Goal: Transaction & Acquisition: Purchase product/service

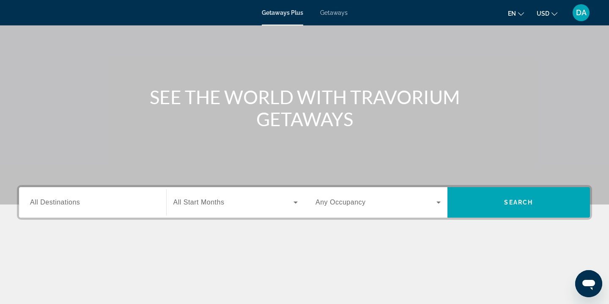
scroll to position [56, 0]
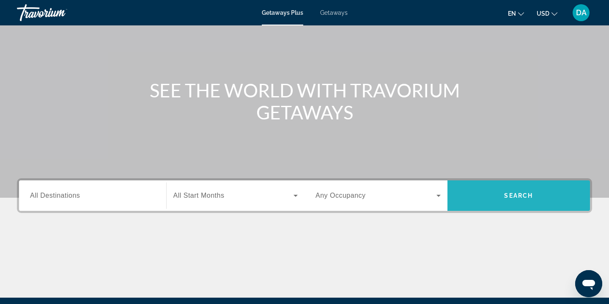
click at [487, 194] on span "Search widget" at bounding box center [518, 195] width 143 height 20
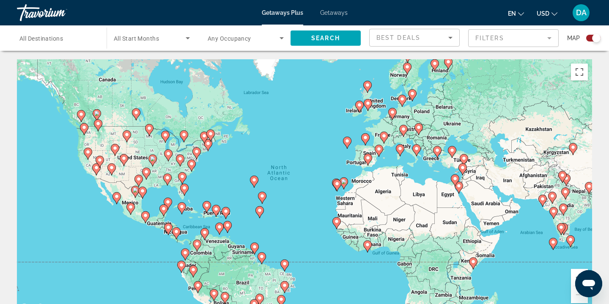
click at [408, 41] on div "Best Deals" at bounding box center [412, 38] width 72 height 10
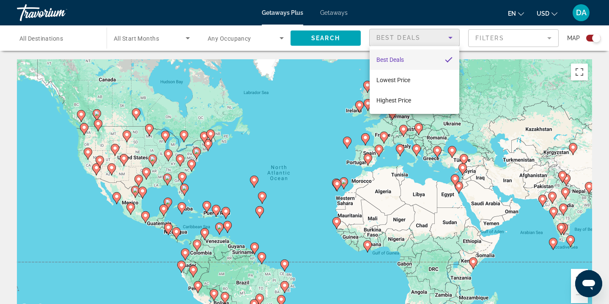
click at [64, 44] on div at bounding box center [304, 152] width 609 height 304
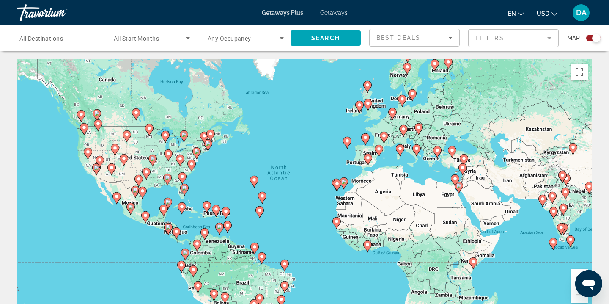
click at [151, 40] on span "All Start Months" at bounding box center [136, 38] width 45 height 7
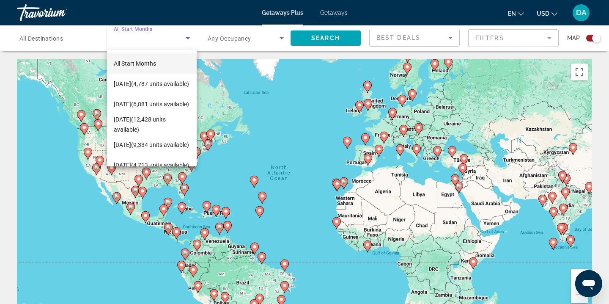
click at [245, 42] on div at bounding box center [304, 152] width 609 height 304
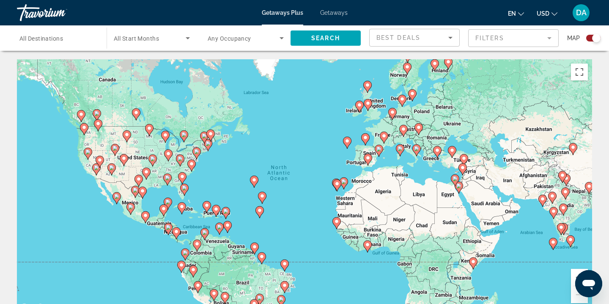
click at [183, 188] on image "Main content" at bounding box center [184, 187] width 5 height 5
type input "**********"
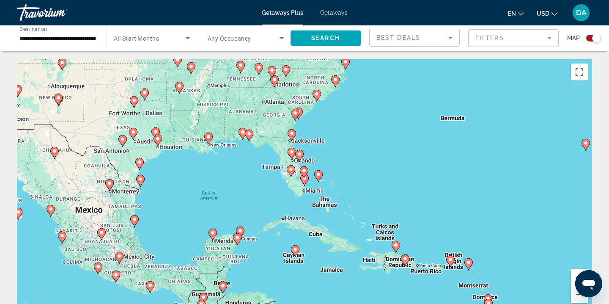
click at [593, 38] on div "Search widget" at bounding box center [596, 38] width 8 height 8
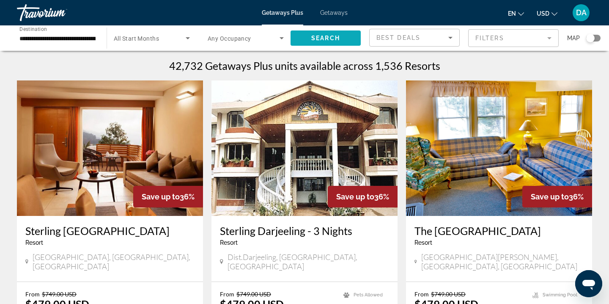
click at [323, 41] on span "Search" at bounding box center [325, 38] width 29 height 7
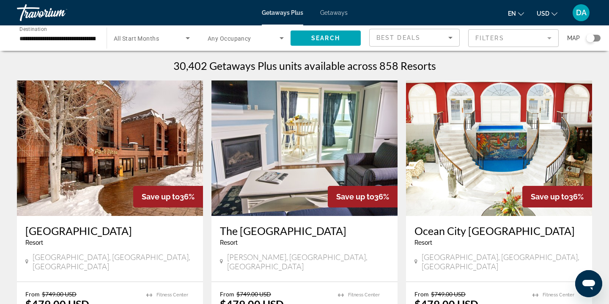
click at [335, 13] on span "Getaways" at bounding box center [333, 12] width 27 height 7
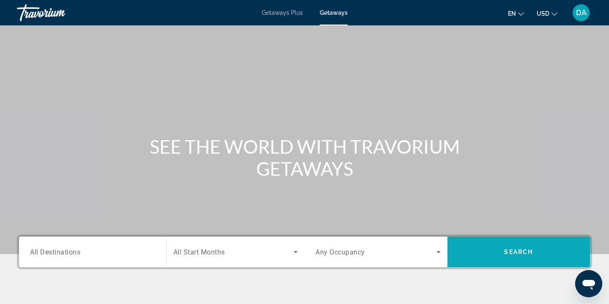
click at [499, 246] on span "Search widget" at bounding box center [518, 251] width 143 height 20
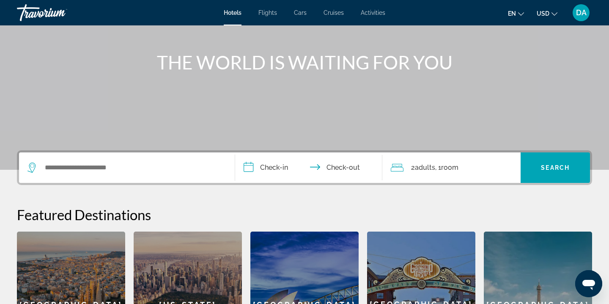
click at [145, 175] on div "Search widget" at bounding box center [126, 167] width 199 height 30
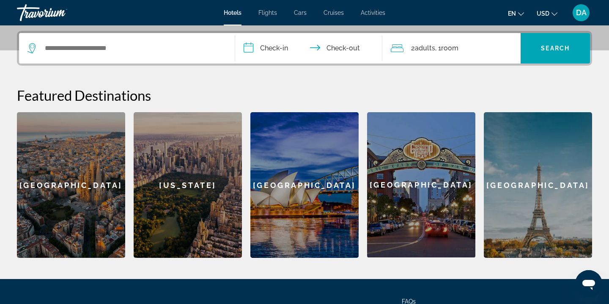
scroll to position [207, 0]
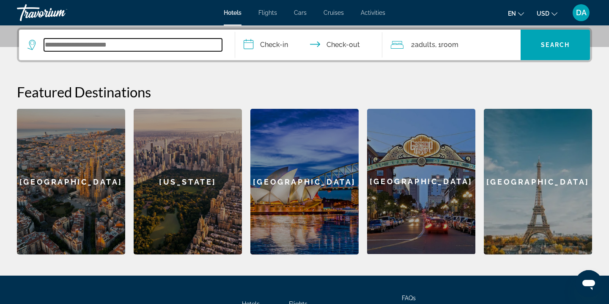
click at [133, 42] on input "Search widget" at bounding box center [133, 44] width 178 height 13
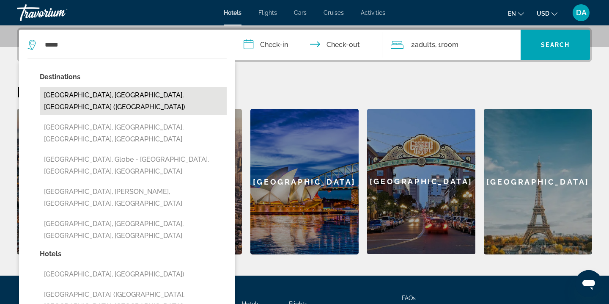
click at [112, 96] on button "[GEOGRAPHIC_DATA], [GEOGRAPHIC_DATA], [GEOGRAPHIC_DATA] ([GEOGRAPHIC_DATA])" at bounding box center [133, 101] width 187 height 28
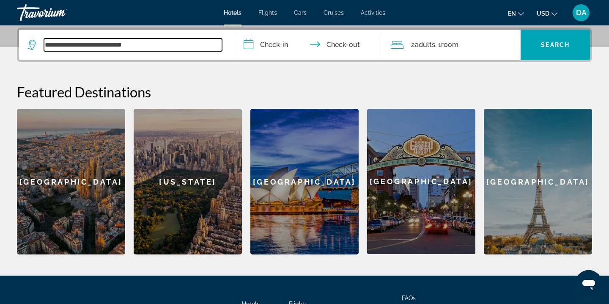
drag, startPoint x: 164, startPoint y: 43, endPoint x: 77, endPoint y: 40, distance: 87.1
click at [77, 40] on input "**********" at bounding box center [133, 44] width 178 height 13
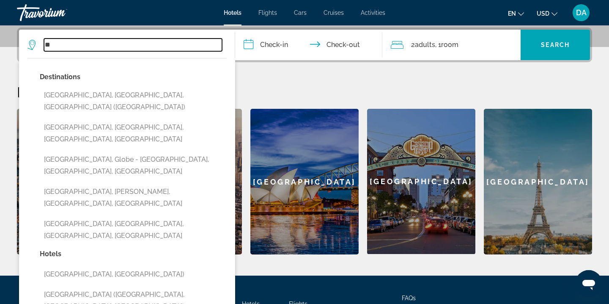
type input "*"
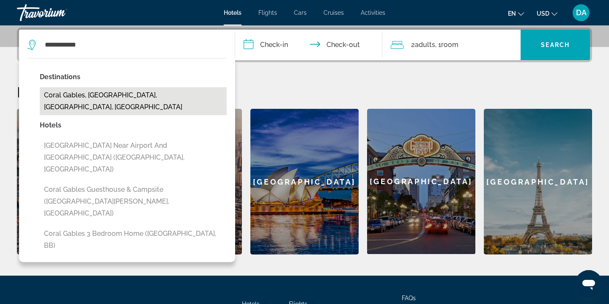
click at [180, 90] on button "Coral Gables, [GEOGRAPHIC_DATA], [GEOGRAPHIC_DATA], [GEOGRAPHIC_DATA]" at bounding box center [133, 101] width 187 height 28
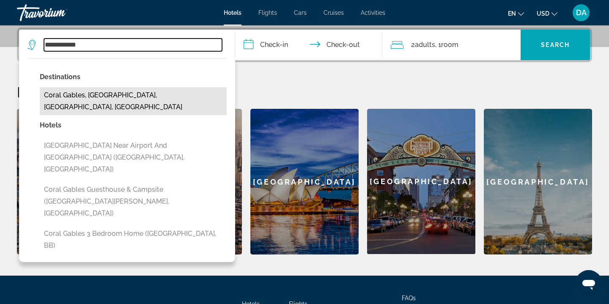
type input "**********"
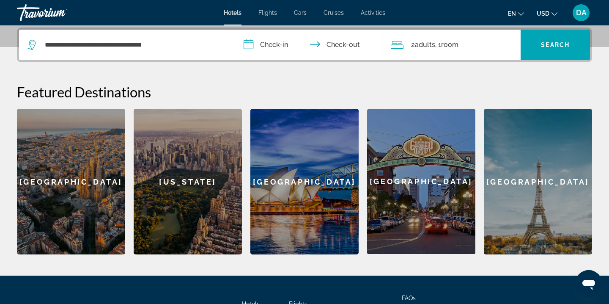
click at [274, 46] on input "**********" at bounding box center [310, 46] width 150 height 33
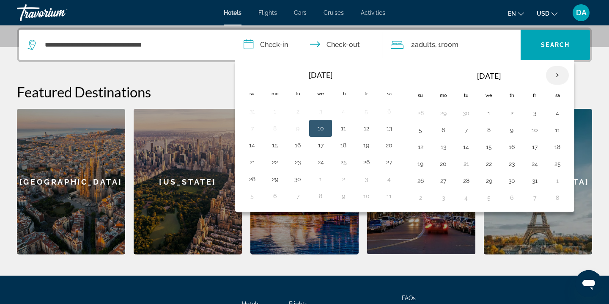
click at [557, 75] on th "Next month" at bounding box center [557, 75] width 23 height 19
click at [531, 113] on button "31" at bounding box center [535, 113] width 14 height 12
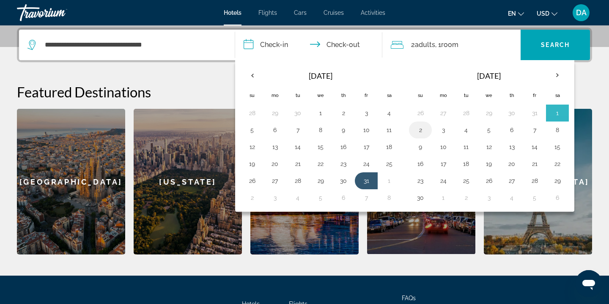
click at [423, 130] on button "2" at bounding box center [420, 130] width 14 height 12
type input "**********"
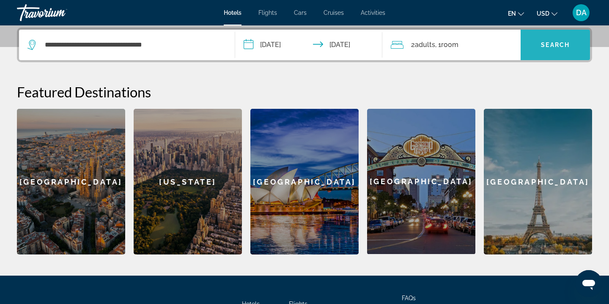
click at [548, 52] on span "Search widget" at bounding box center [554, 45] width 69 height 20
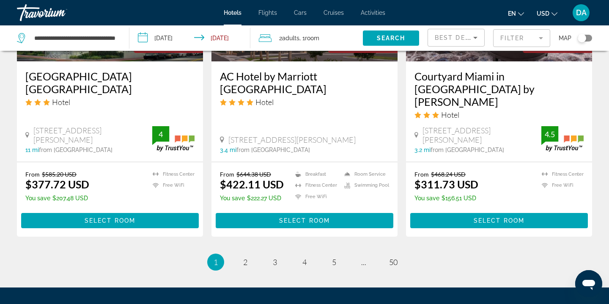
scroll to position [1106, 0]
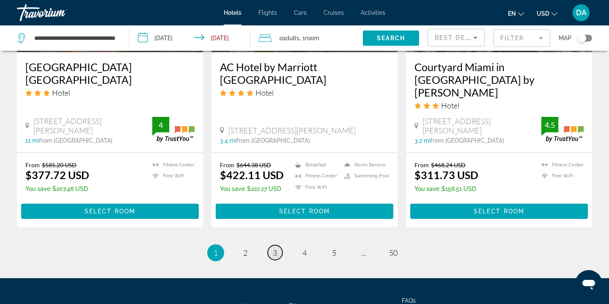
click at [276, 248] on span "3" at bounding box center [275, 252] width 4 height 9
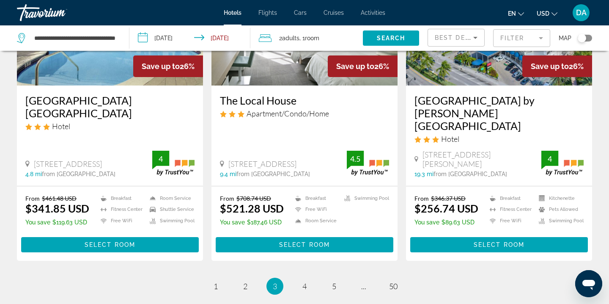
scroll to position [1158, 0]
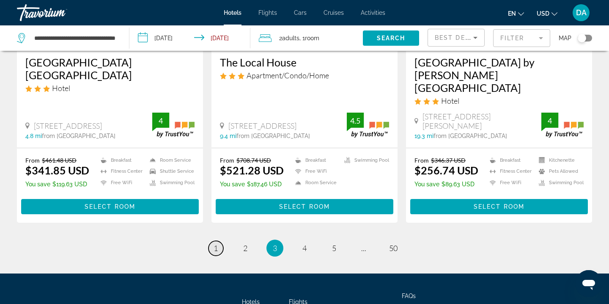
click at [221, 241] on link "page 1" at bounding box center [215, 248] width 15 height 15
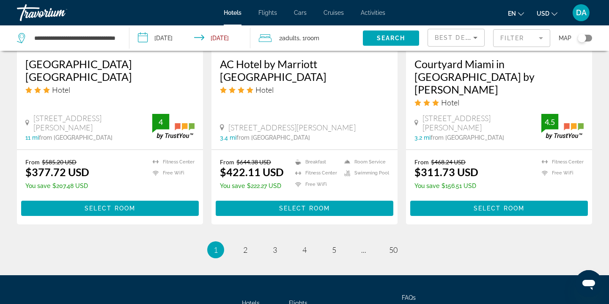
scroll to position [1154, 0]
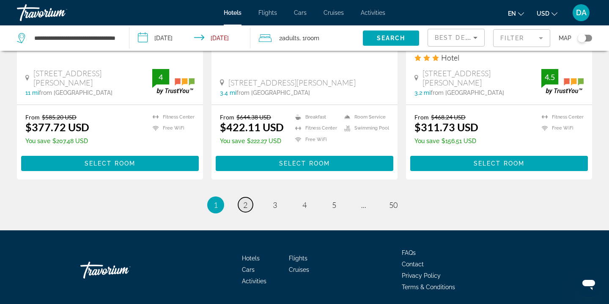
click at [245, 200] on span "2" at bounding box center [245, 204] width 4 height 9
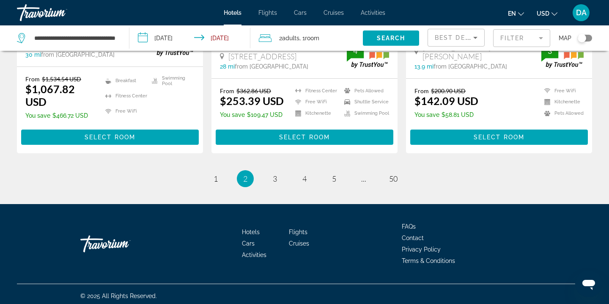
scroll to position [1182, 0]
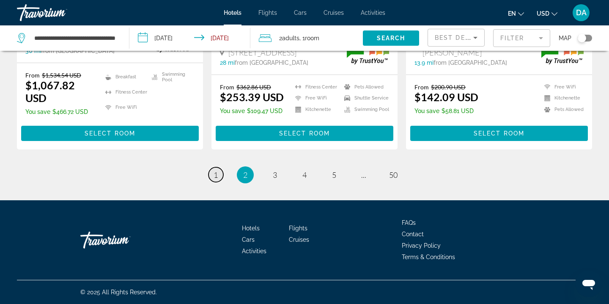
click at [219, 176] on link "page 1" at bounding box center [215, 174] width 15 height 15
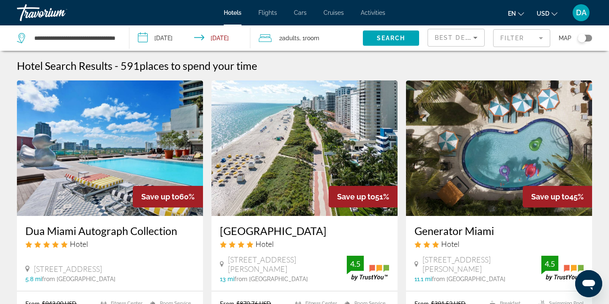
click at [115, 149] on img "Main content" at bounding box center [110, 147] width 186 height 135
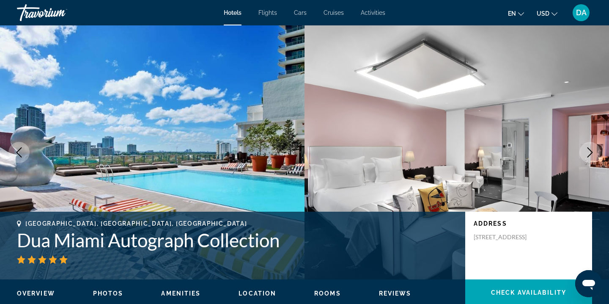
click at [591, 154] on icon "Next image" at bounding box center [590, 152] width 10 height 10
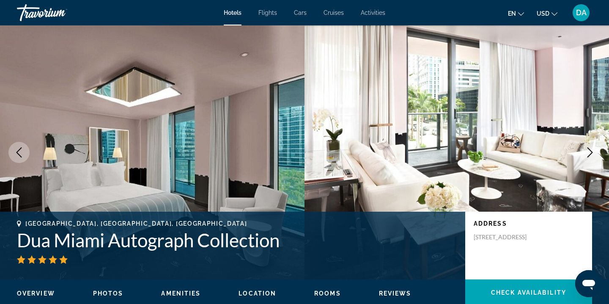
click at [591, 154] on icon "Next image" at bounding box center [590, 152] width 10 height 10
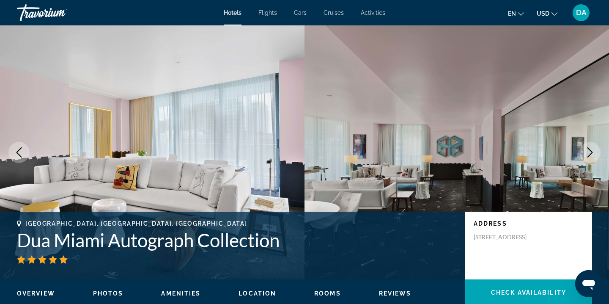
click at [591, 153] on icon "Next image" at bounding box center [589, 152] width 5 height 10
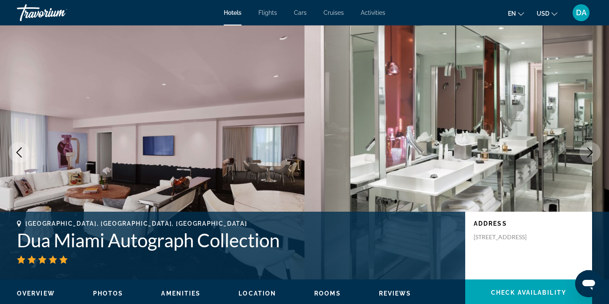
click at [591, 153] on icon "Next image" at bounding box center [589, 152] width 5 height 10
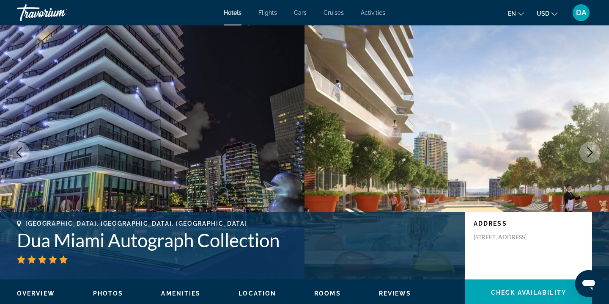
click at [591, 153] on icon "Next image" at bounding box center [589, 152] width 5 height 10
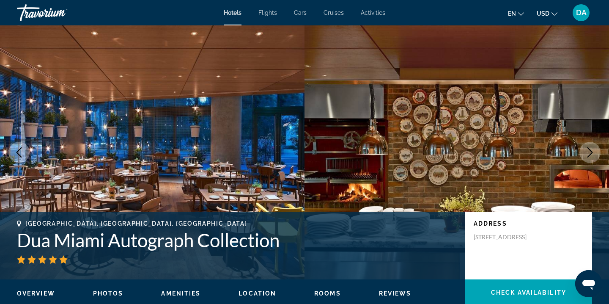
click at [590, 154] on icon "Next image" at bounding box center [589, 152] width 5 height 10
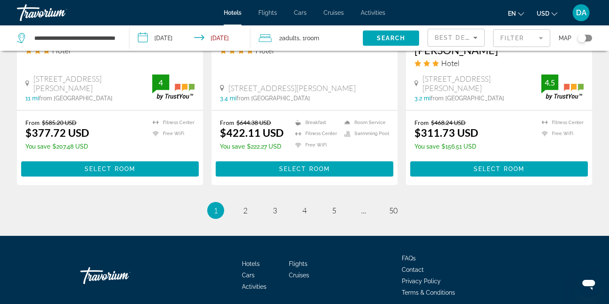
scroll to position [1157, 0]
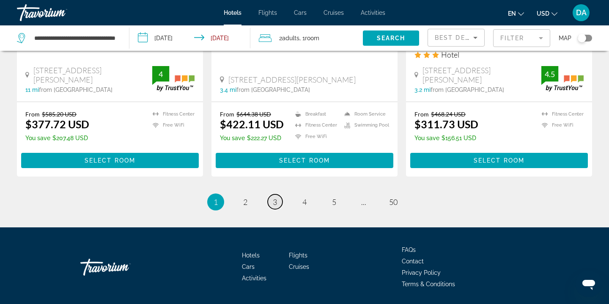
click at [280, 194] on link "page 3" at bounding box center [275, 201] width 15 height 15
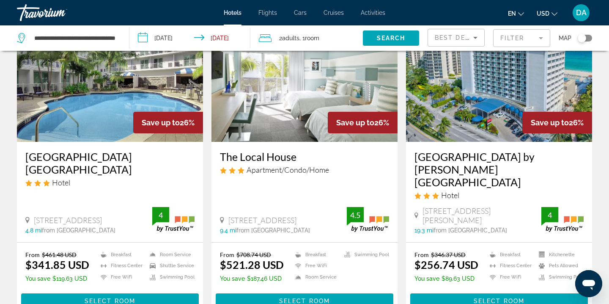
scroll to position [1064, 0]
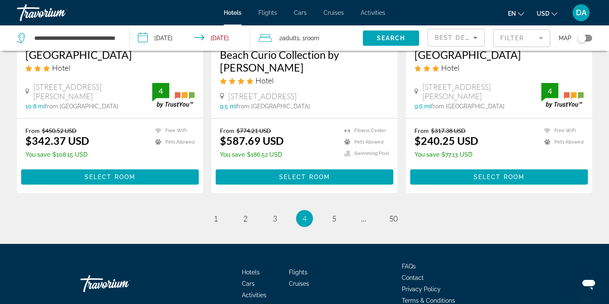
scroll to position [1150, 0]
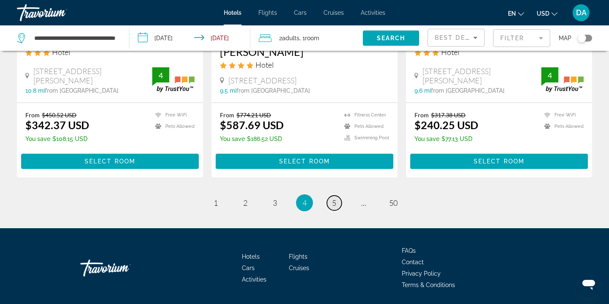
click at [333, 198] on span "5" at bounding box center [334, 202] width 4 height 9
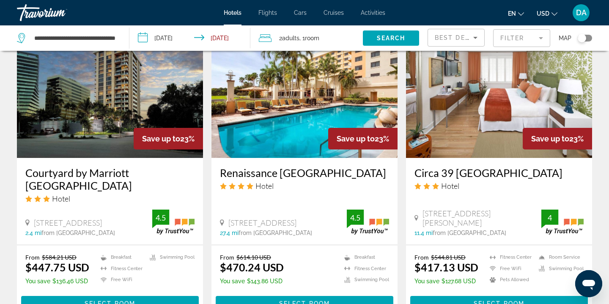
scroll to position [1001, 0]
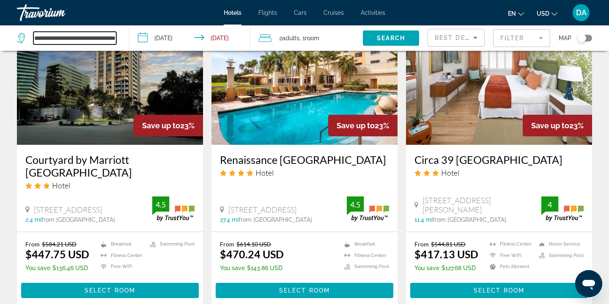
click at [111, 38] on input "**********" at bounding box center [74, 38] width 83 height 13
click at [110, 38] on input "**********" at bounding box center [74, 38] width 83 height 13
click at [22, 37] on icon "Search widget" at bounding box center [22, 38] width 10 height 10
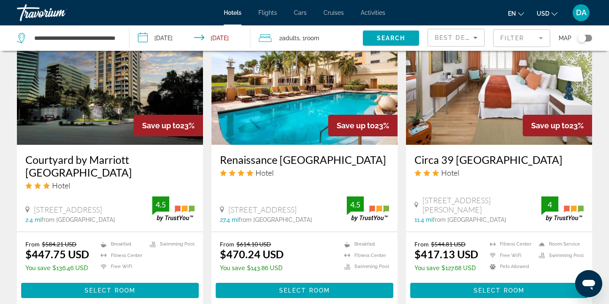
click at [22, 37] on icon "Search widget" at bounding box center [22, 38] width 10 height 10
click at [469, 40] on span "Best Deals" at bounding box center [457, 37] width 44 height 7
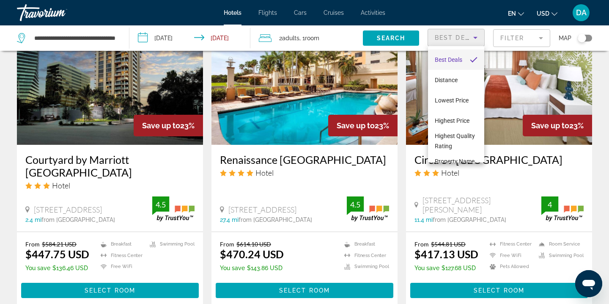
click at [499, 38] on div at bounding box center [304, 152] width 609 height 304
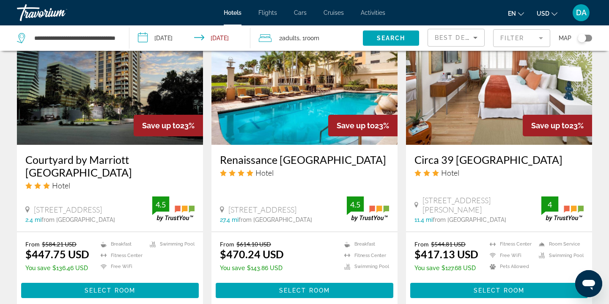
click at [504, 42] on mat-form-field "Filter" at bounding box center [521, 38] width 57 height 18
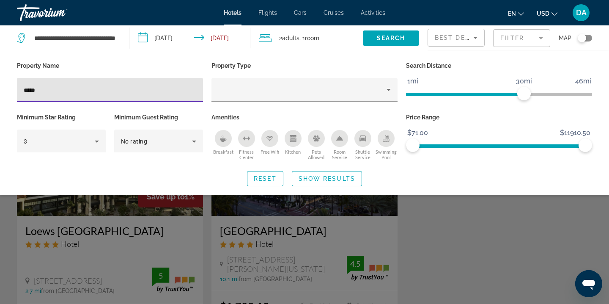
type input "*****"
click at [485, 228] on div "Search widget" at bounding box center [304, 215] width 609 height 177
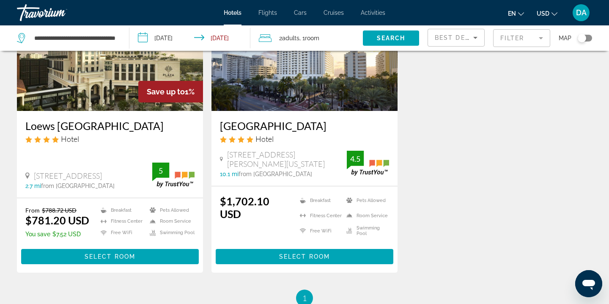
scroll to position [116, 0]
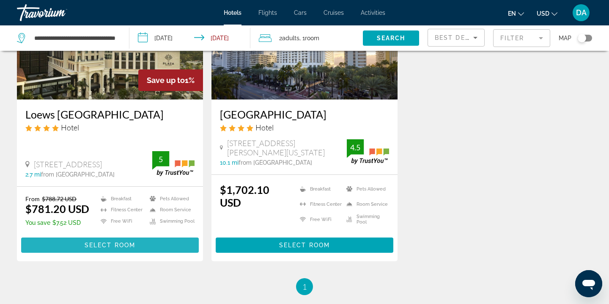
click at [123, 244] on span "Select Room" at bounding box center [110, 244] width 51 height 7
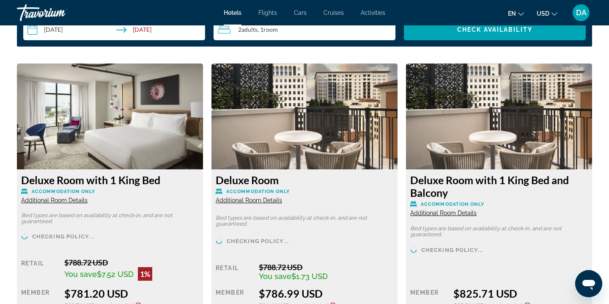
scroll to position [1130, 0]
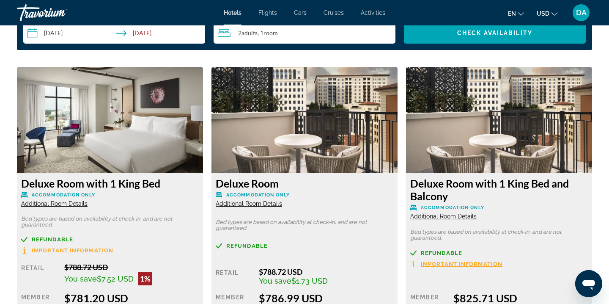
click at [202, 143] on img "Main content" at bounding box center [110, 120] width 186 height 106
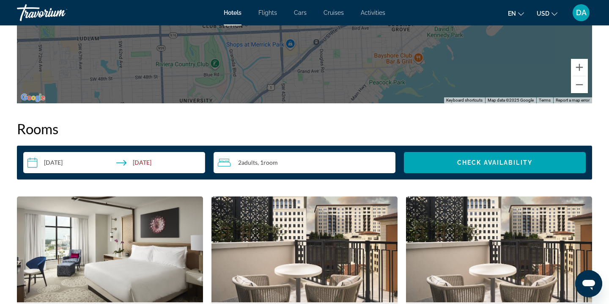
scroll to position [1018, 0]
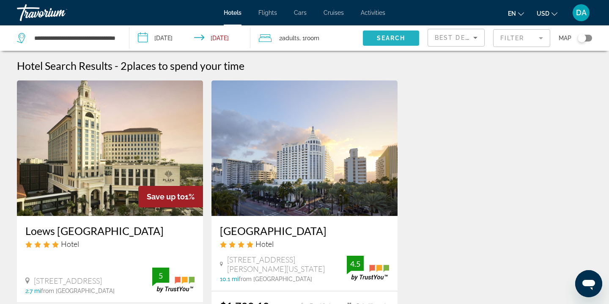
click at [399, 38] on span "Search" at bounding box center [391, 38] width 29 height 7
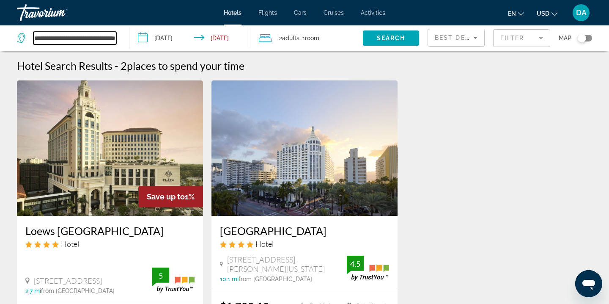
click at [96, 36] on input "**********" at bounding box center [74, 38] width 83 height 13
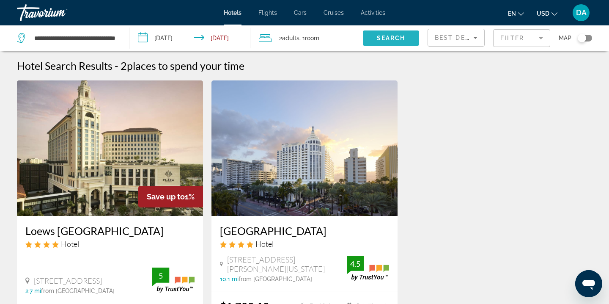
click at [375, 33] on span "Search widget" at bounding box center [391, 38] width 56 height 20
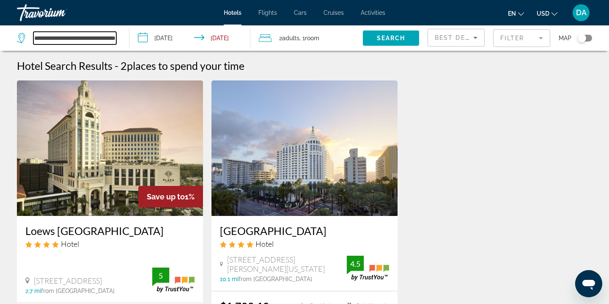
click at [98, 41] on input "**********" at bounding box center [74, 38] width 83 height 13
type input "*"
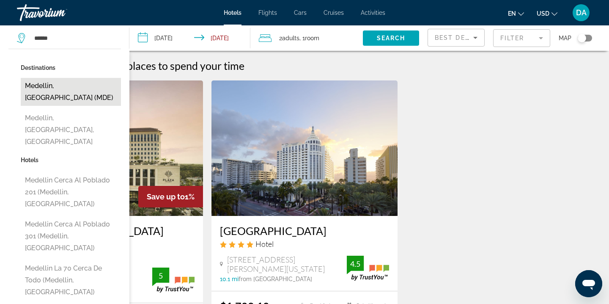
click at [83, 92] on button "Medellin, [GEOGRAPHIC_DATA] (MDE)" at bounding box center [71, 92] width 100 height 28
type input "**********"
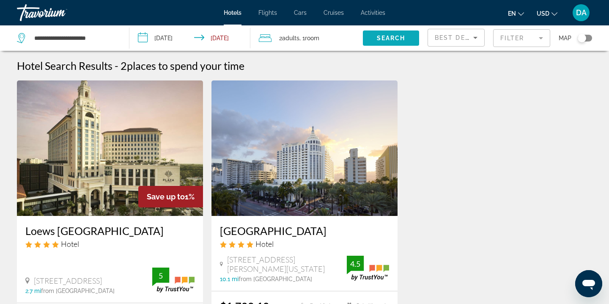
click at [378, 38] on span "Search" at bounding box center [391, 38] width 29 height 7
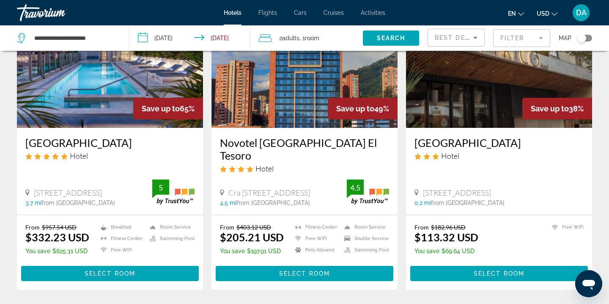
scroll to position [99, 0]
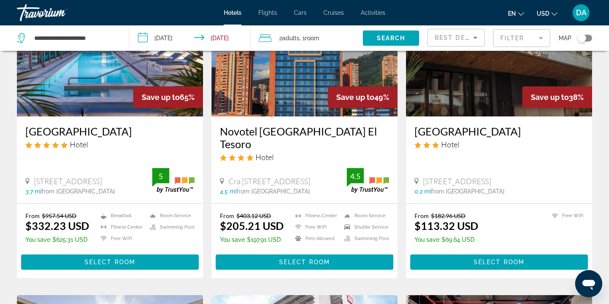
click at [304, 79] on img "Main content" at bounding box center [304, 48] width 186 height 135
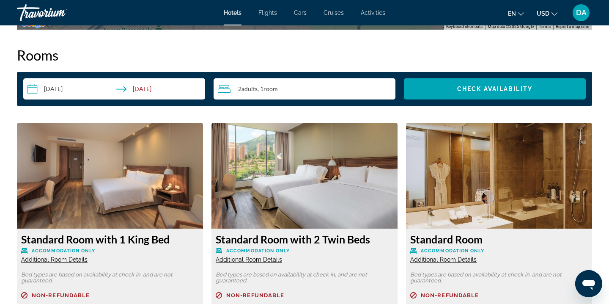
scroll to position [1063, 0]
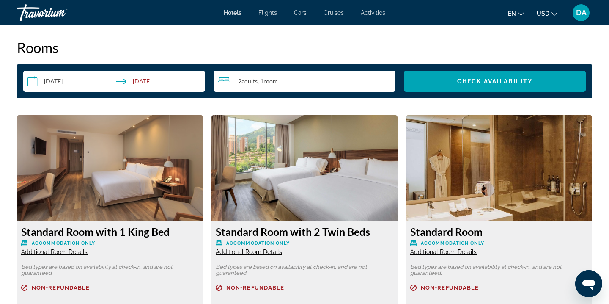
click at [70, 78] on input "**********" at bounding box center [115, 83] width 185 height 24
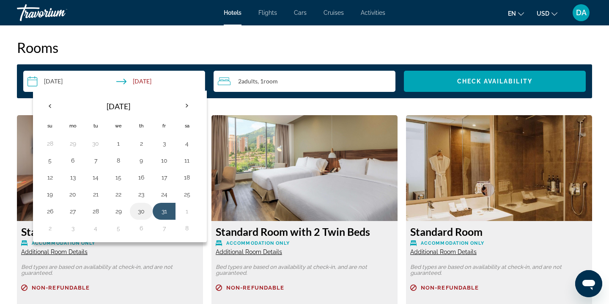
click at [144, 206] on button "30" at bounding box center [141, 211] width 14 height 12
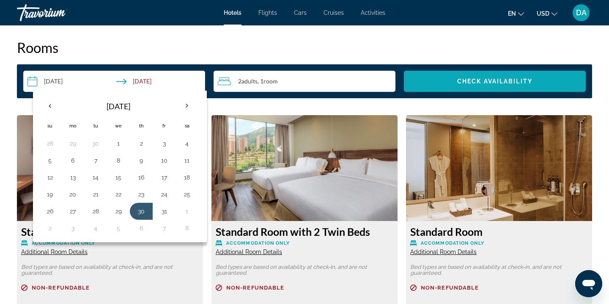
click at [485, 78] on span "Check Availability" at bounding box center [494, 81] width 75 height 7
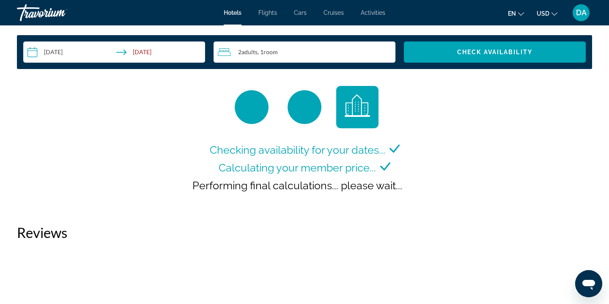
scroll to position [1093, 0]
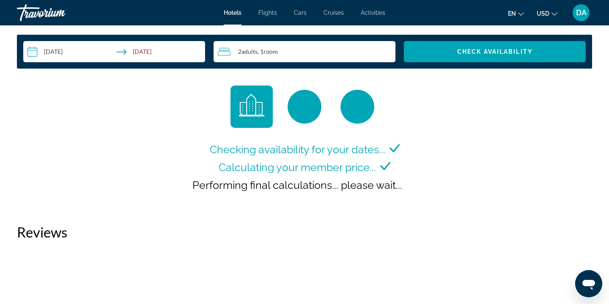
click at [175, 46] on input "**********" at bounding box center [115, 53] width 185 height 24
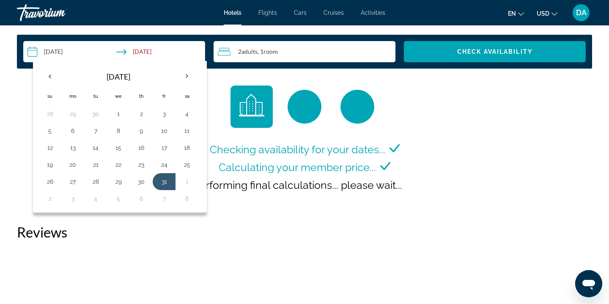
click at [304, 225] on h2 "Reviews" at bounding box center [304, 231] width 575 height 17
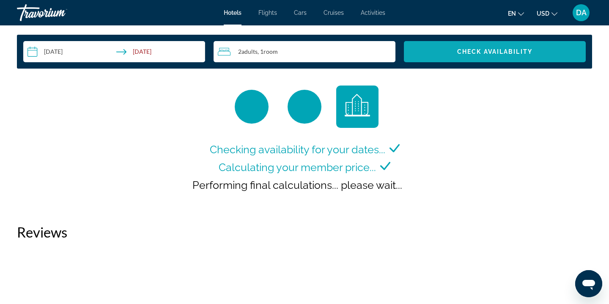
click at [454, 50] on span "Search widget" at bounding box center [495, 51] width 182 height 20
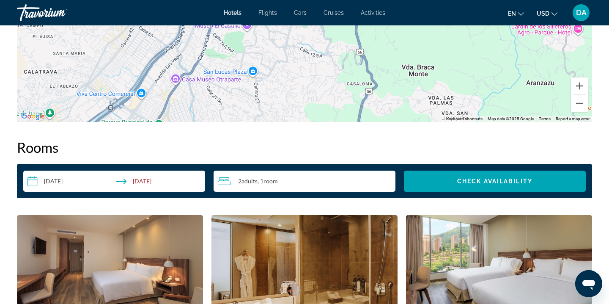
scroll to position [959, 0]
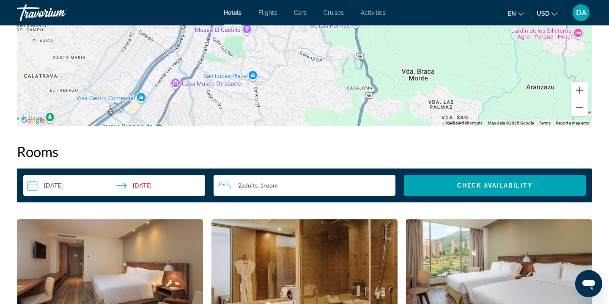
click at [178, 176] on input "**********" at bounding box center [115, 187] width 185 height 24
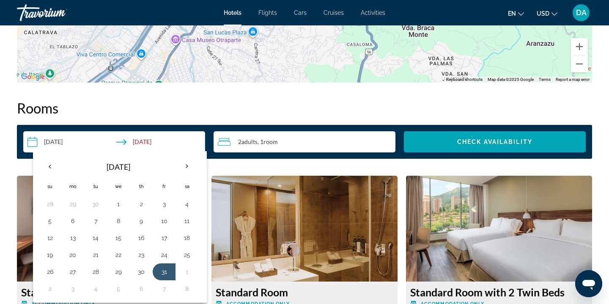
scroll to position [1017, 0]
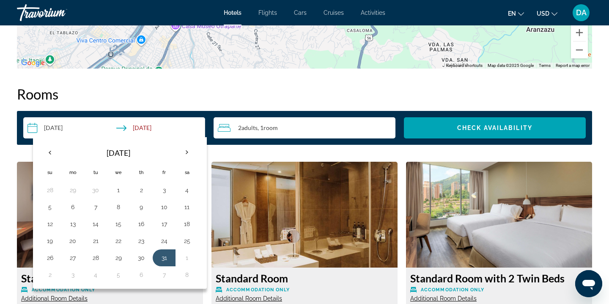
click at [254, 91] on h2 "Rooms" at bounding box center [304, 93] width 575 height 17
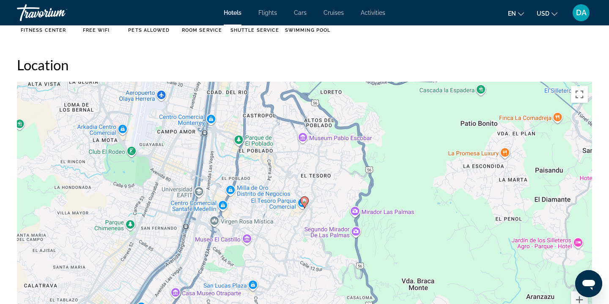
scroll to position [606, 0]
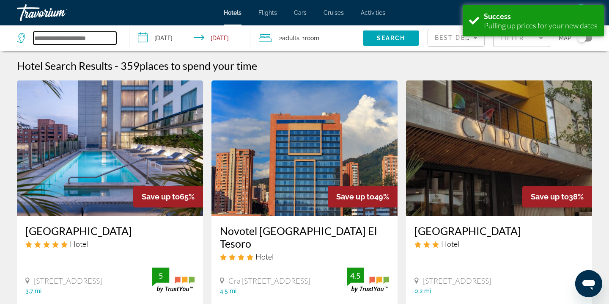
click at [89, 36] on input "Search widget" at bounding box center [74, 38] width 83 height 13
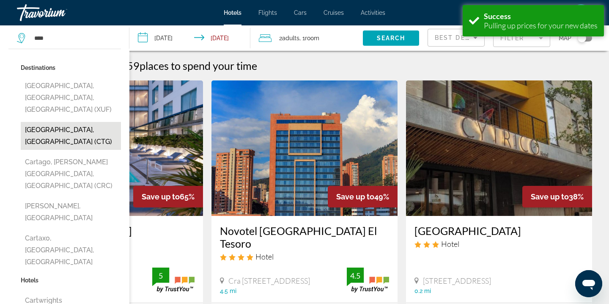
click at [109, 122] on button "Cartagena, Colombia (CTG)" at bounding box center [71, 136] width 100 height 28
type input "**********"
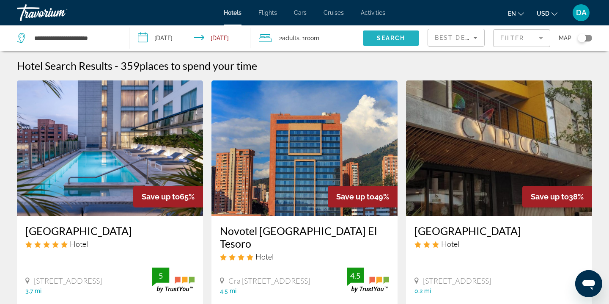
click at [397, 36] on span "Search" at bounding box center [391, 38] width 29 height 7
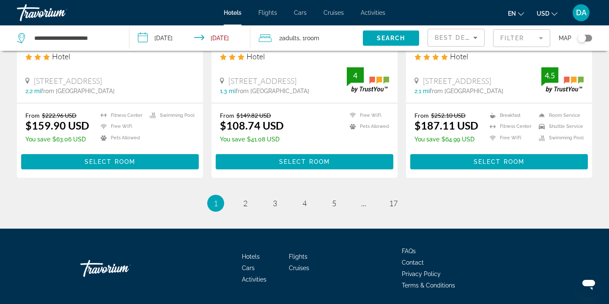
scroll to position [1166, 0]
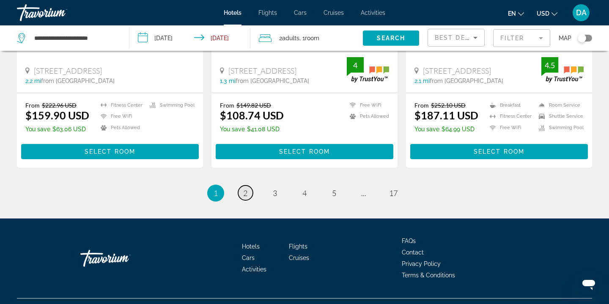
click at [240, 185] on link "page 2" at bounding box center [245, 192] width 15 height 15
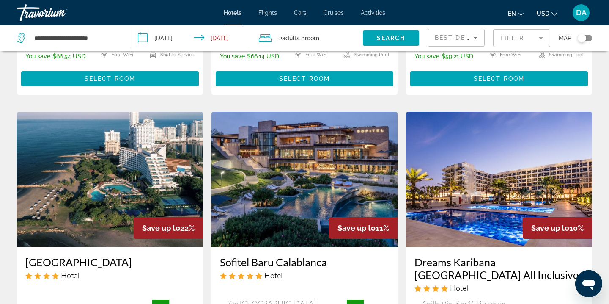
scroll to position [282, 0]
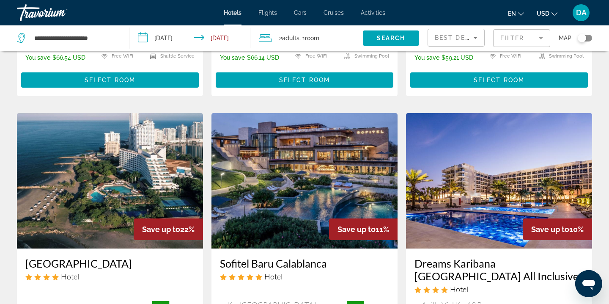
click at [329, 180] on img "Main content" at bounding box center [304, 180] width 186 height 135
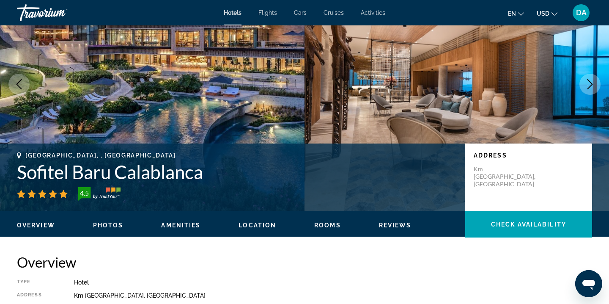
scroll to position [70, 0]
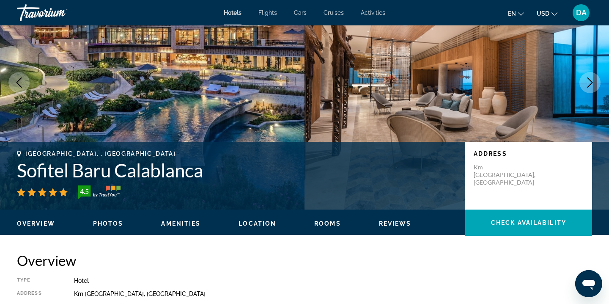
click at [589, 80] on icon "Next image" at bounding box center [590, 82] width 10 height 10
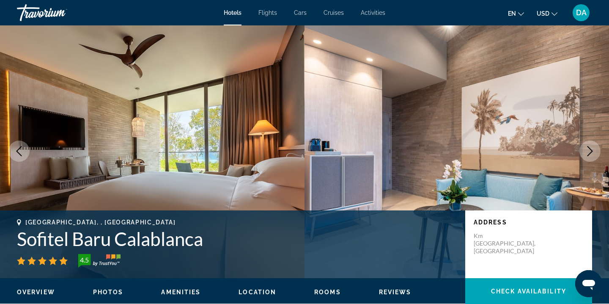
scroll to position [0, 0]
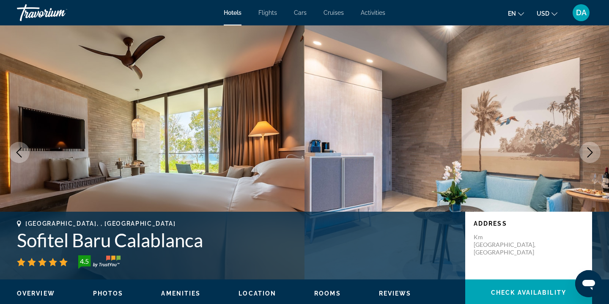
click at [593, 156] on icon "Next image" at bounding box center [590, 152] width 10 height 10
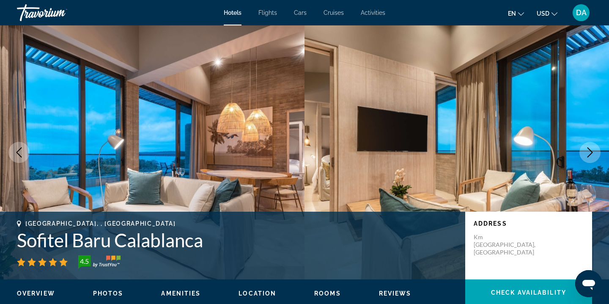
click at [591, 151] on icon "Next image" at bounding box center [589, 152] width 5 height 10
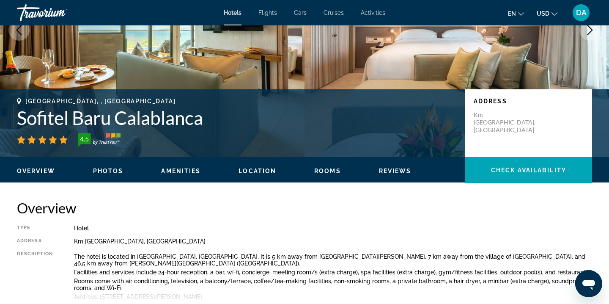
scroll to position [138, 0]
